Goal: Information Seeking & Learning: Learn about a topic

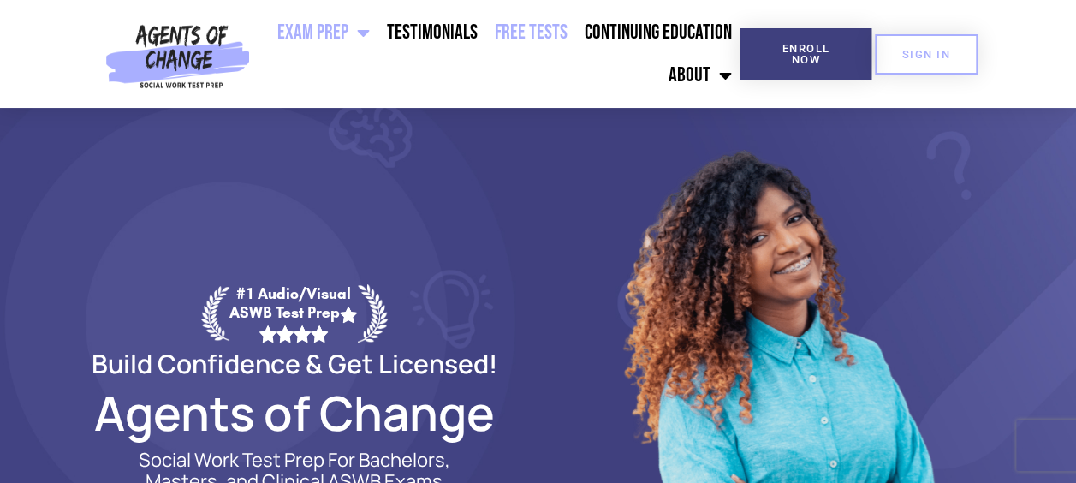
click at [524, 37] on link "Free Tests" at bounding box center [530, 32] width 90 height 43
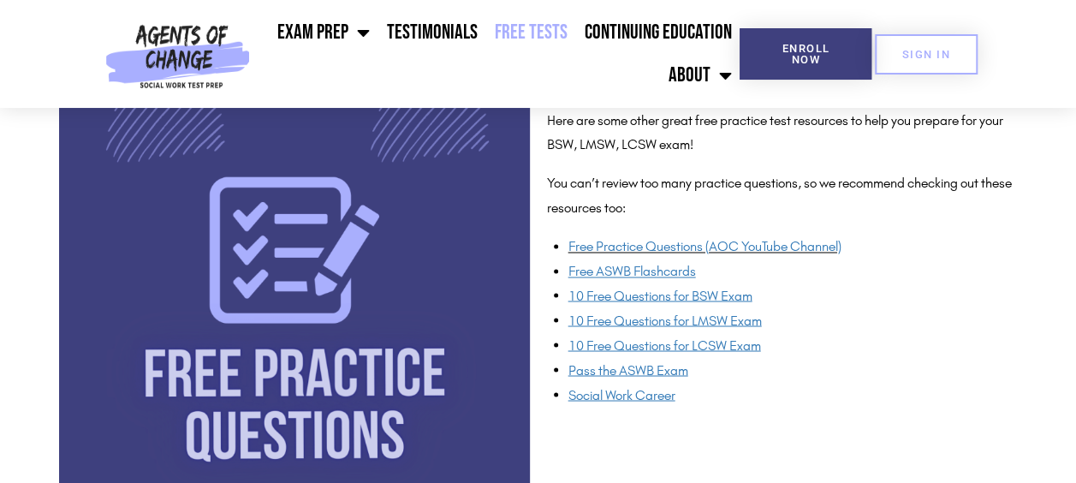
scroll to position [1327, 0]
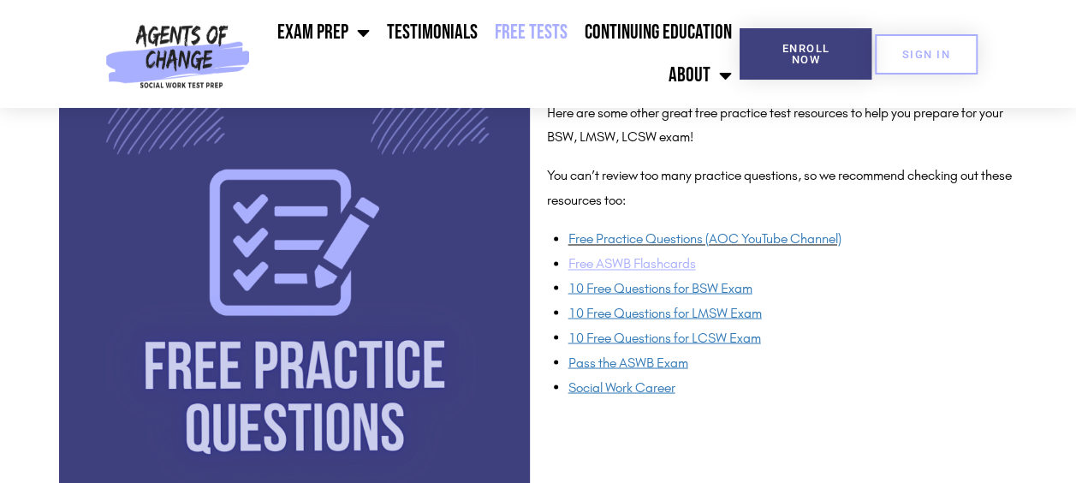
click at [657, 260] on u "Free ASWB Flashcards" at bounding box center [631, 263] width 127 height 16
